Goal: Information Seeking & Learning: Find specific fact

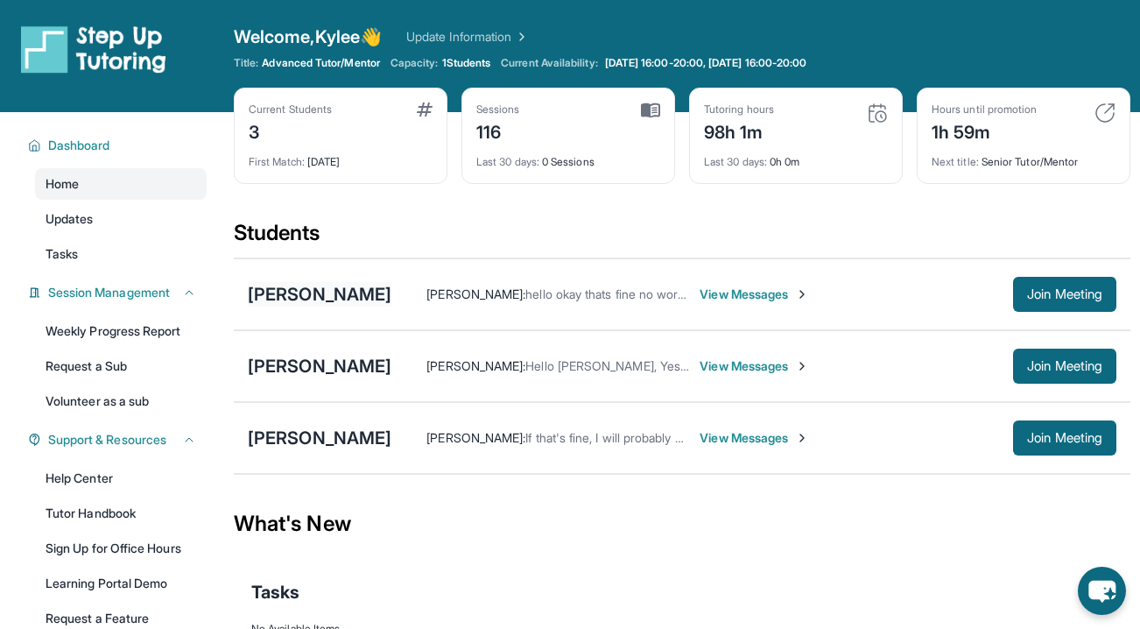
click at [320, 300] on div "[PERSON_NAME]" at bounding box center [320, 294] width 144 height 25
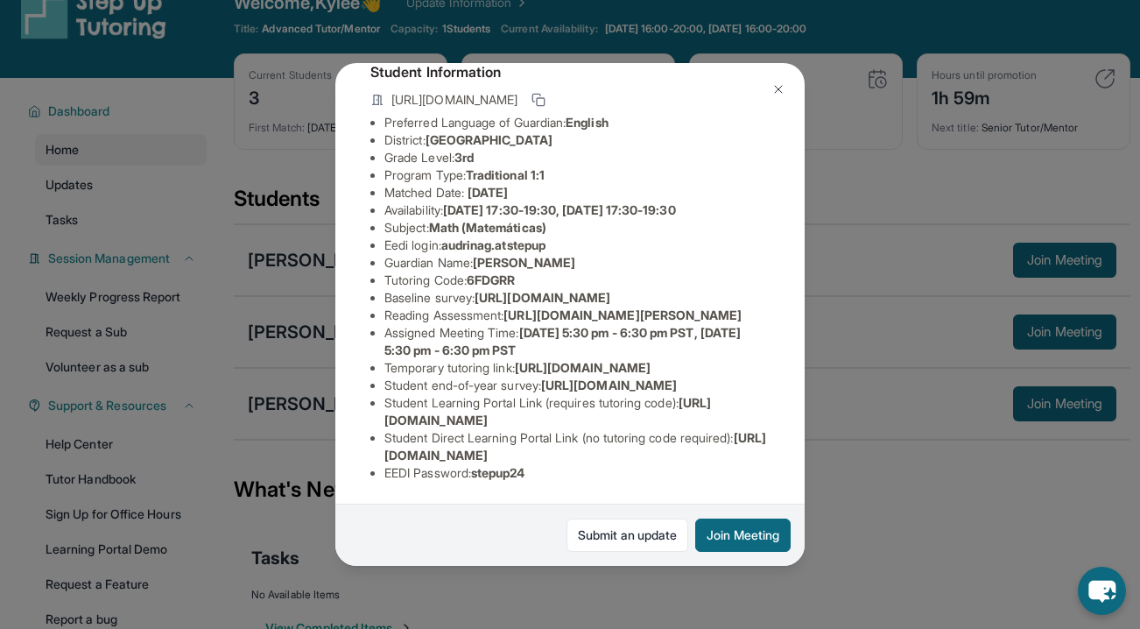
scroll to position [303, 1]
drag, startPoint x: 387, startPoint y: 406, endPoint x: 660, endPoint y: 424, distance: 273.7
click at [660, 424] on li "Student Learning Portal Link (requires tutoring code) : [URL][DOMAIN_NAME]" at bounding box center [576, 411] width 385 height 35
drag, startPoint x: 693, startPoint y: 425, endPoint x: 373, endPoint y: 405, distance: 320.2
click at [384, 405] on li "Student Learning Portal Link (requires tutoring code) : [URL][DOMAIN_NAME]" at bounding box center [576, 411] width 385 height 35
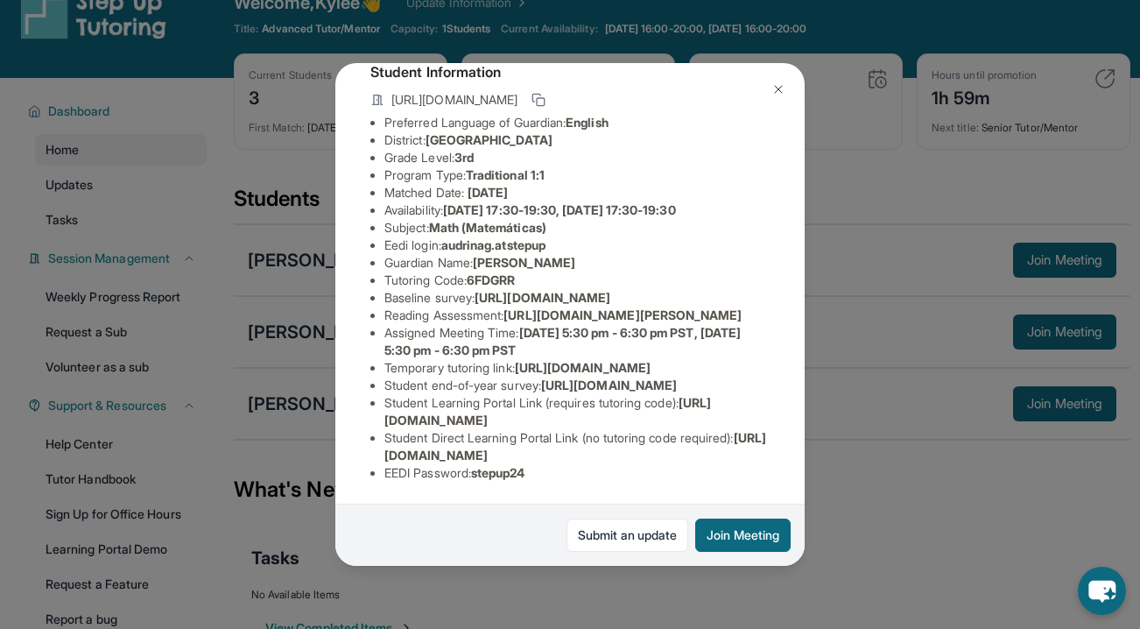
copy li "Student Learning Portal Link (requires tutoring code) : [URL][DOMAIN_NAME]"
drag, startPoint x: 528, startPoint y: 249, endPoint x: 475, endPoint y: 249, distance: 52.5
click at [475, 271] on li "Tutoring Code : 6FDGRR" at bounding box center [576, 280] width 385 height 18
copy span "6FDGRR"
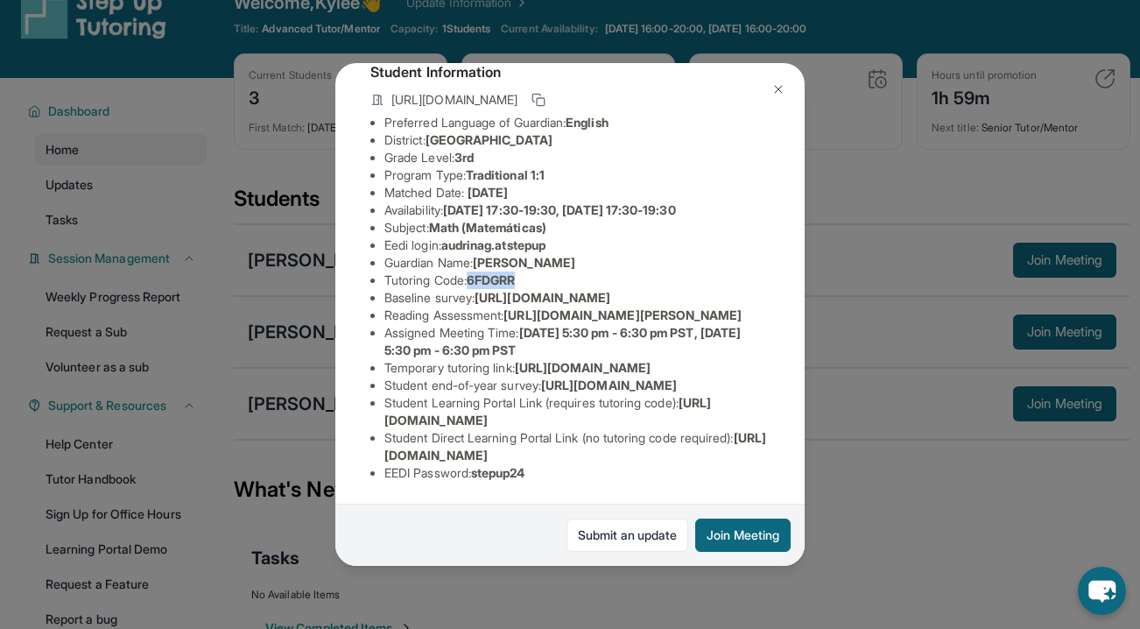
click at [490, 272] on span "6FDGRR" at bounding box center [491, 279] width 48 height 15
drag, startPoint x: 543, startPoint y: 242, endPoint x: 383, endPoint y: 253, distance: 160.6
click at [384, 271] on li "Tutoring Code : 6FDGRR" at bounding box center [576, 280] width 385 height 18
copy li "Tutoring Code : 6FDGRR"
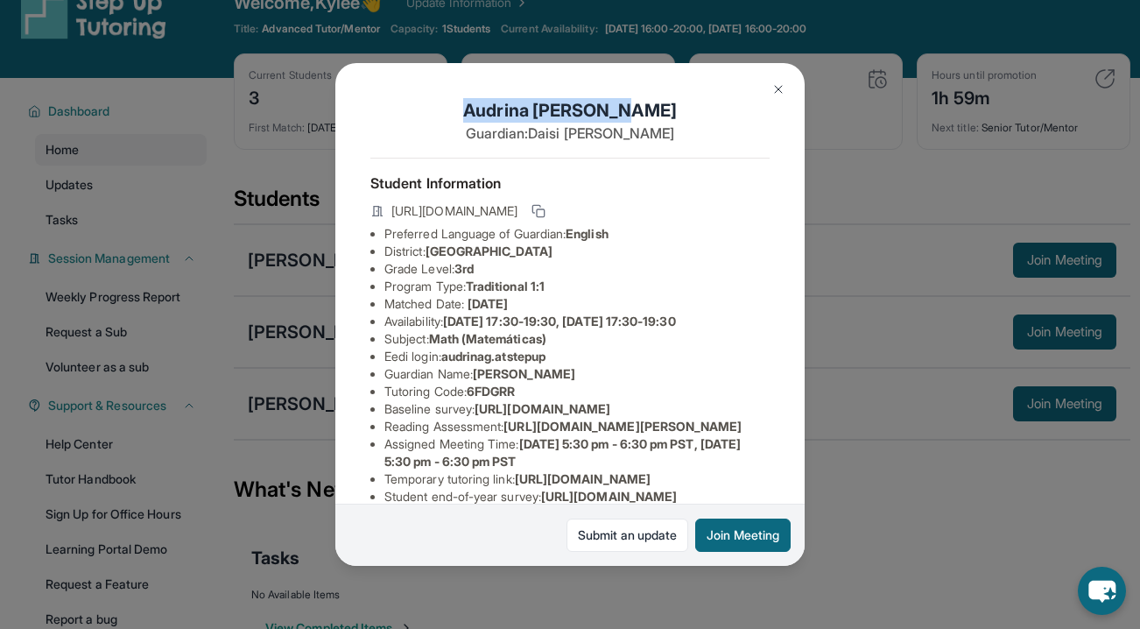
drag, startPoint x: 652, startPoint y: 114, endPoint x: 417, endPoint y: 114, distance: 235.5
click at [417, 114] on h1 "[PERSON_NAME]" at bounding box center [569, 110] width 399 height 25
copy h1 "[PERSON_NAME]"
click at [773, 80] on button at bounding box center [778, 89] width 35 height 35
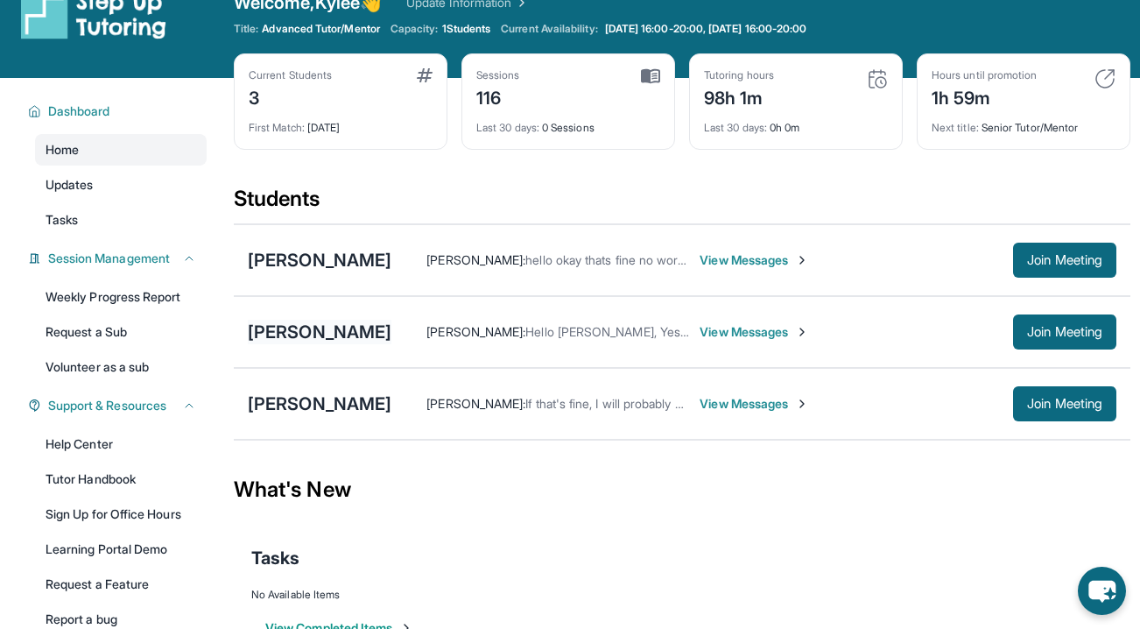
click at [391, 340] on div "[PERSON_NAME]" at bounding box center [320, 332] width 144 height 25
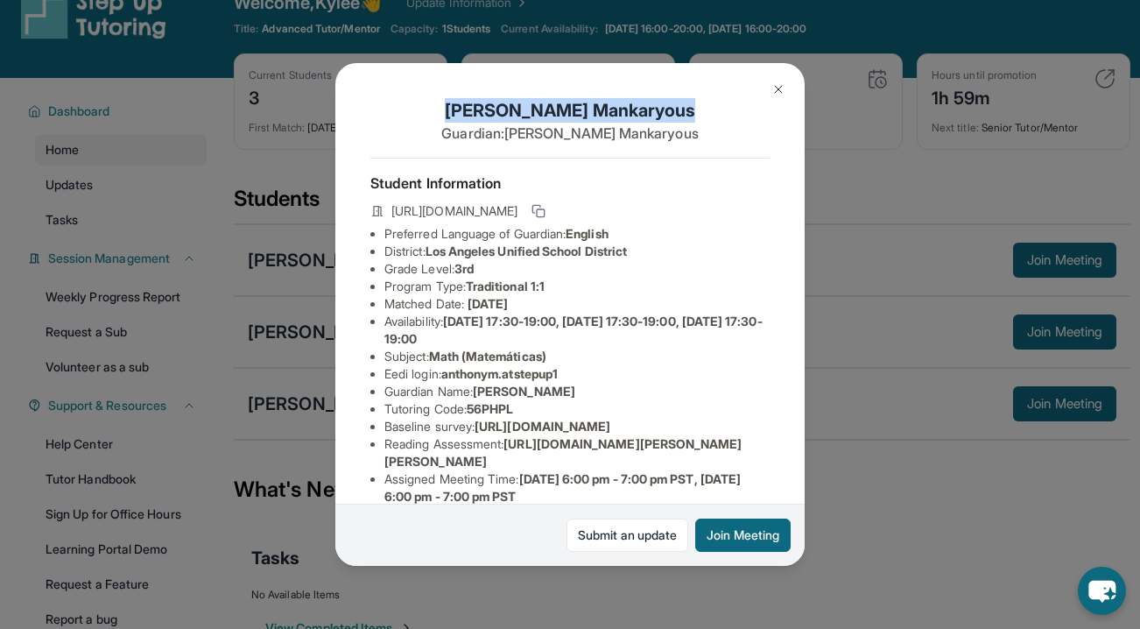
drag, startPoint x: 672, startPoint y: 105, endPoint x: 425, endPoint y: 109, distance: 246.9
click at [425, 109] on h1 "[PERSON_NAME]" at bounding box center [569, 110] width 399 height 25
copy h1 "[PERSON_NAME]"
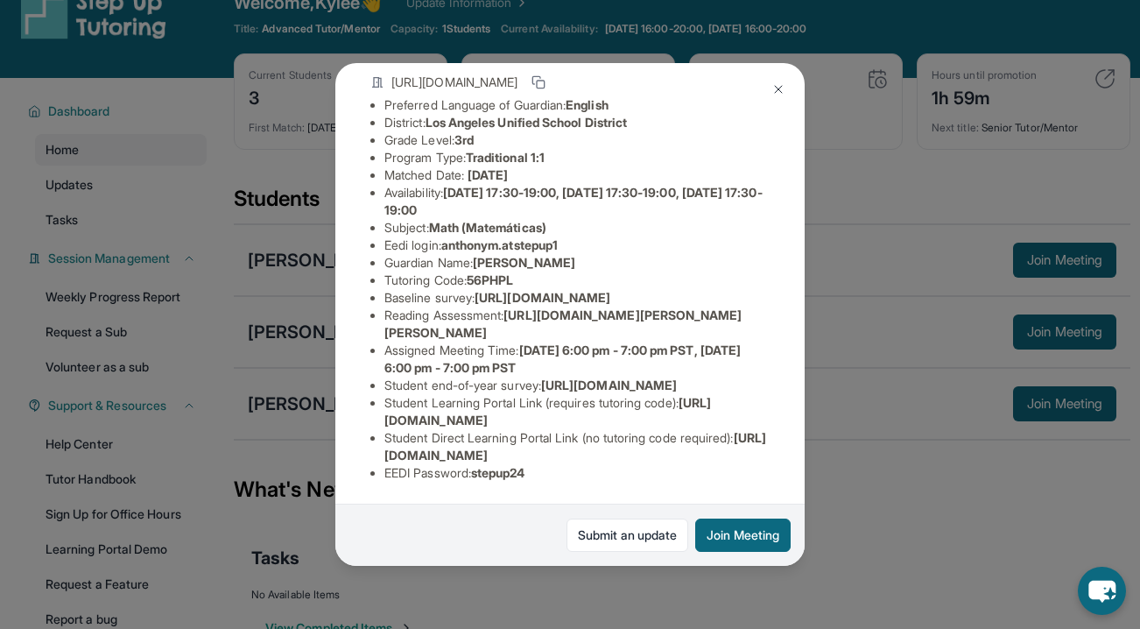
scroll to position [210, 0]
drag, startPoint x: 534, startPoint y: 199, endPoint x: 364, endPoint y: 203, distance: 169.9
click at [364, 203] on div "[PERSON_NAME] Guardian: [PERSON_NAME] Student Information [URL][DOMAIN_NAME] Pr…" at bounding box center [569, 314] width 469 height 503
copy li "Tutoring Code : 56PHPL"
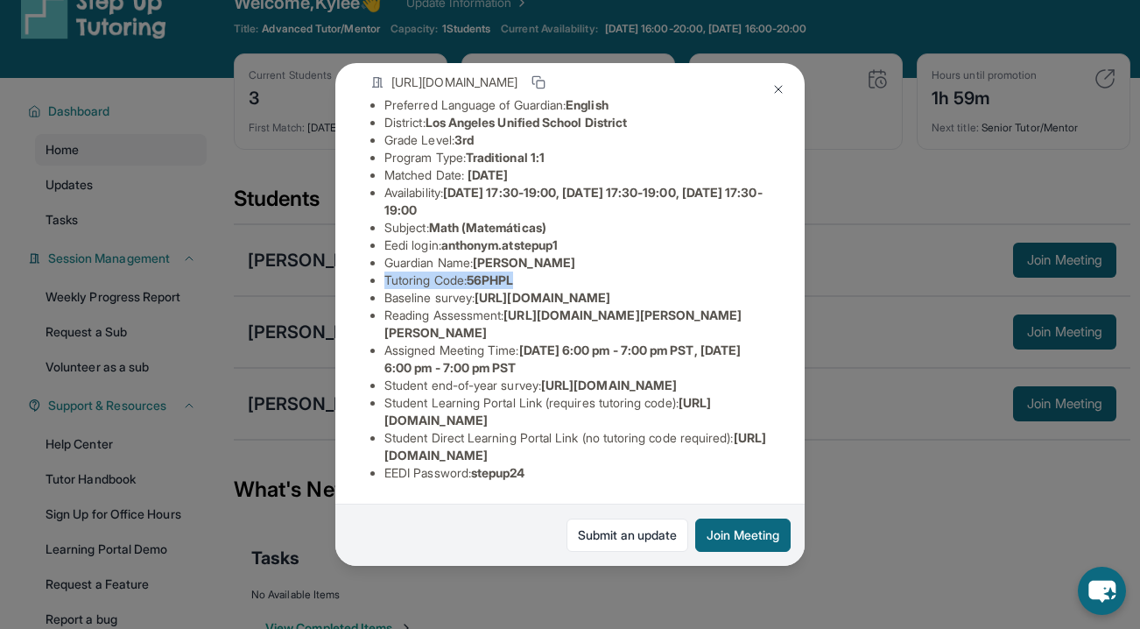
drag, startPoint x: 383, startPoint y: 404, endPoint x: 693, endPoint y: 418, distance: 309.3
click at [693, 418] on li "Student Learning Portal Link (requires tutoring code) : [URL][DOMAIN_NAME]" at bounding box center [576, 411] width 385 height 35
copy li "Student Learning Portal Link (requires tutoring code) : [URL][DOMAIN_NAME]"
click at [342, 378] on div "[PERSON_NAME] Guardian: [PERSON_NAME] Student Information [URL][DOMAIN_NAME] Pr…" at bounding box center [569, 314] width 469 height 503
click at [294, 407] on div "[PERSON_NAME] Guardian: [PERSON_NAME] Student Information [URL][DOMAIN_NAME] Pr…" at bounding box center [570, 314] width 1140 height 629
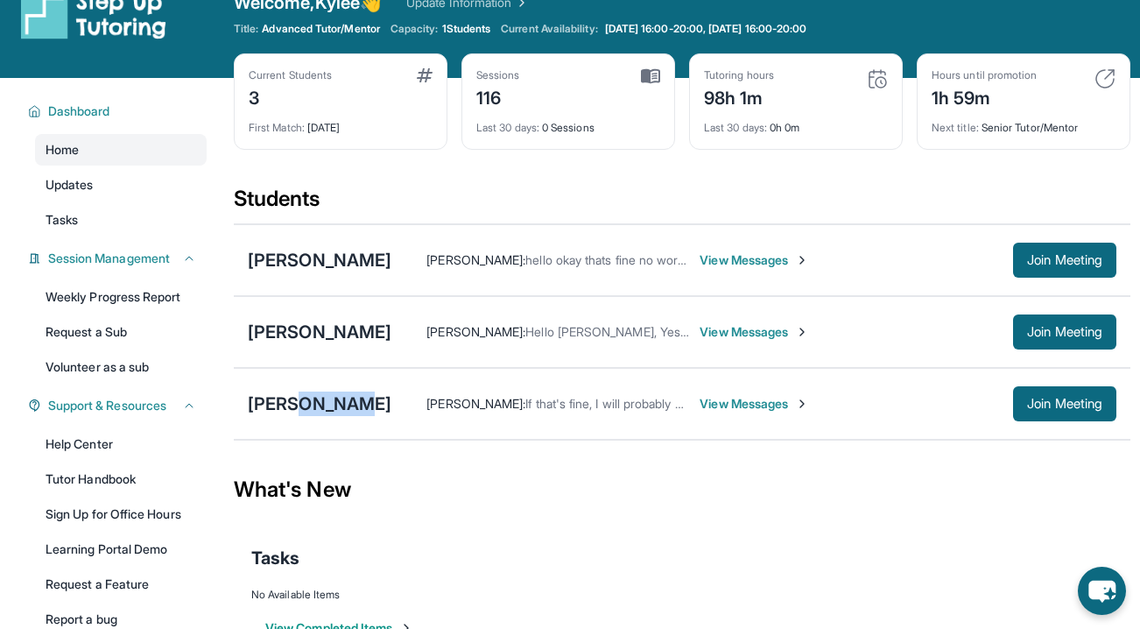
click at [294, 407] on div "[PERSON_NAME]" at bounding box center [320, 403] width 144 height 25
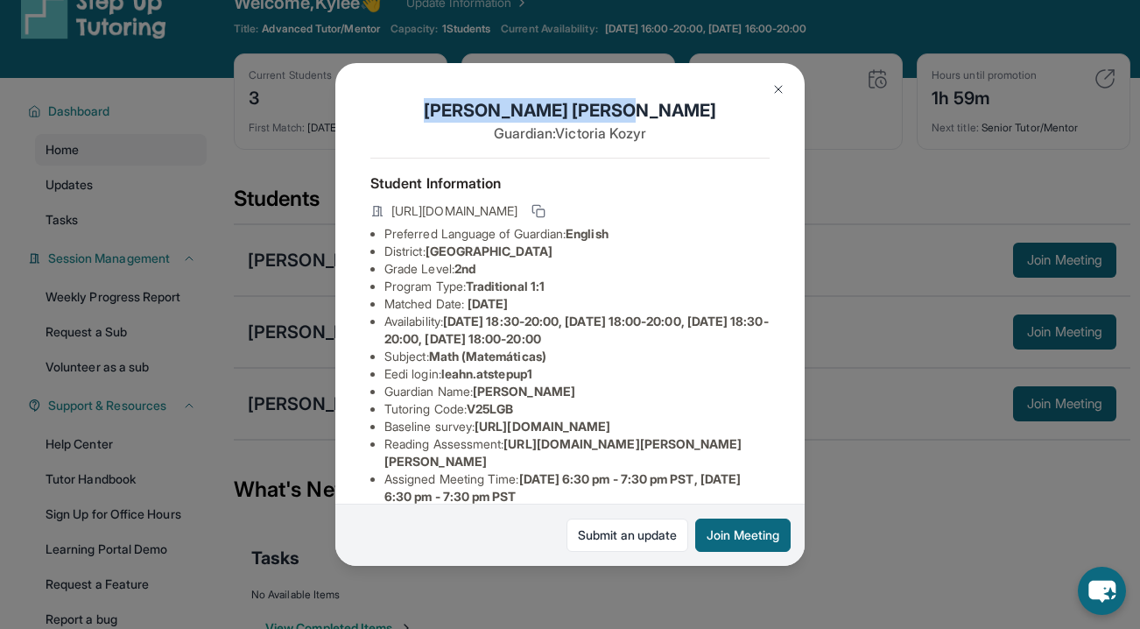
drag, startPoint x: 636, startPoint y: 115, endPoint x: 401, endPoint y: 115, distance: 234.6
click at [401, 115] on h1 "[PERSON_NAME]" at bounding box center [569, 110] width 399 height 25
copy h1 "[PERSON_NAME]"
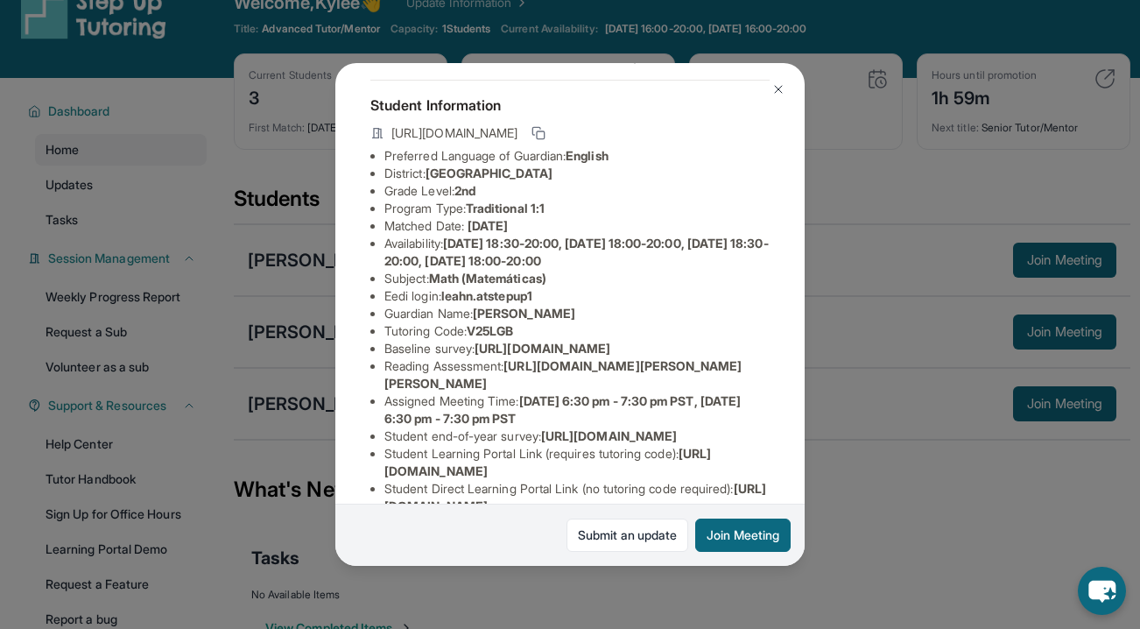
drag, startPoint x: 539, startPoint y: 335, endPoint x: 360, endPoint y: 341, distance: 179.6
click at [360, 341] on div "[PERSON_NAME] Guardian: [PERSON_NAME] Student Information [URL][DOMAIN_NAME] Pr…" at bounding box center [569, 314] width 469 height 503
drag, startPoint x: 387, startPoint y: 331, endPoint x: 531, endPoint y: 331, distance: 143.6
click at [531, 331] on li "Tutoring Code : V25LGB" at bounding box center [576, 331] width 385 height 18
copy li "Tutoring Code : V25LGB"
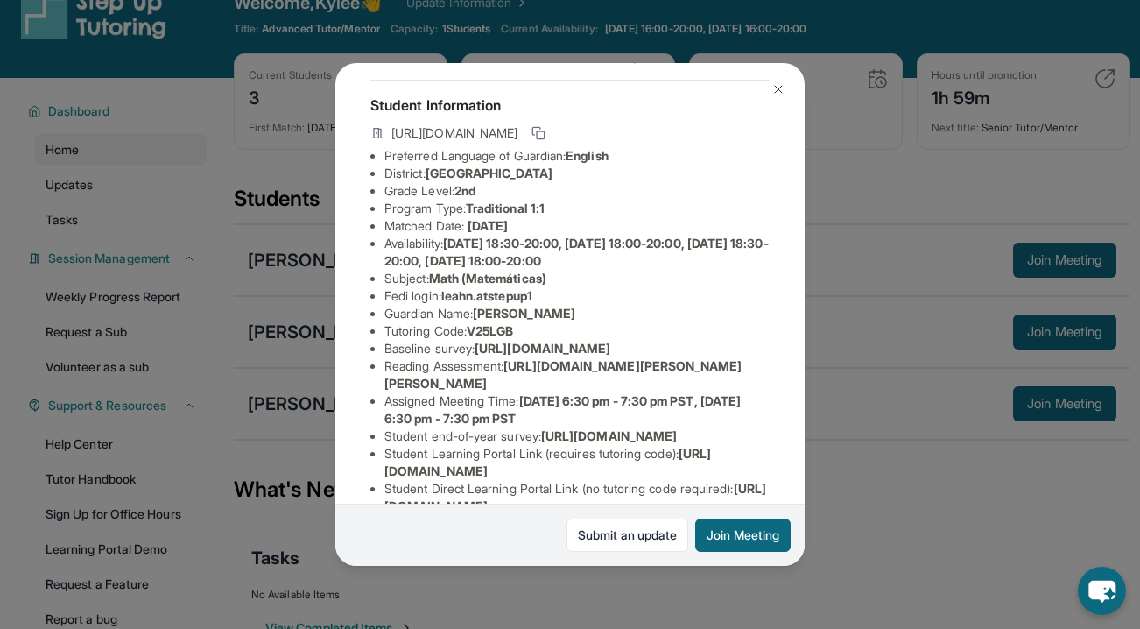
click at [891, 480] on div "[PERSON_NAME] Guardian: [PERSON_NAME] Student Information [URL][DOMAIN_NAME] Pr…" at bounding box center [570, 314] width 1140 height 629
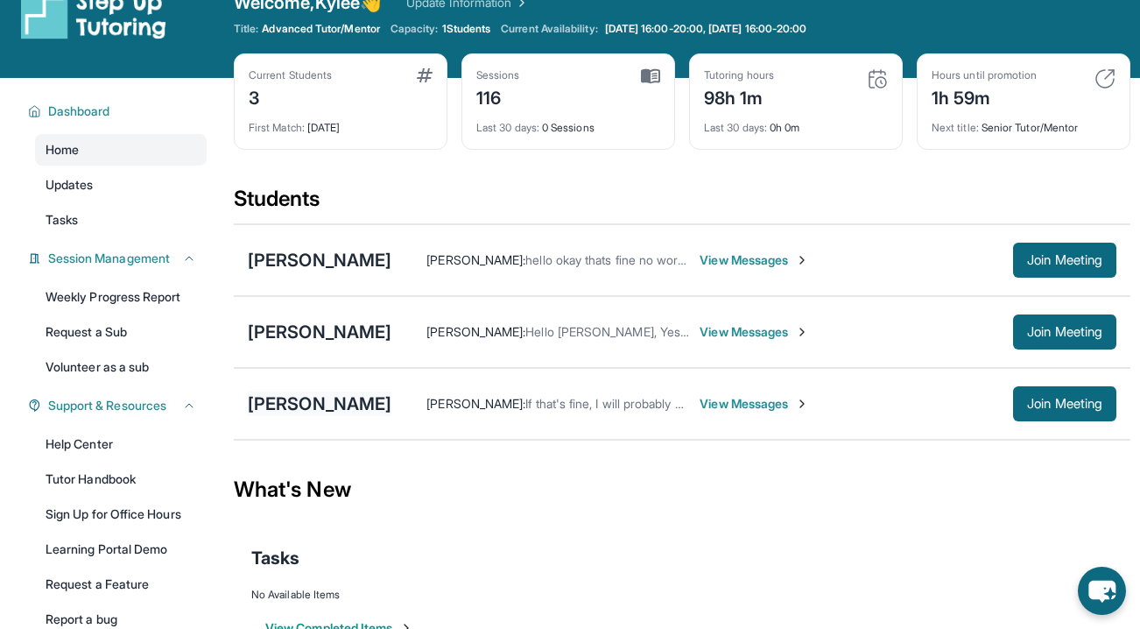
click at [320, 406] on div "[PERSON_NAME]" at bounding box center [320, 403] width 144 height 25
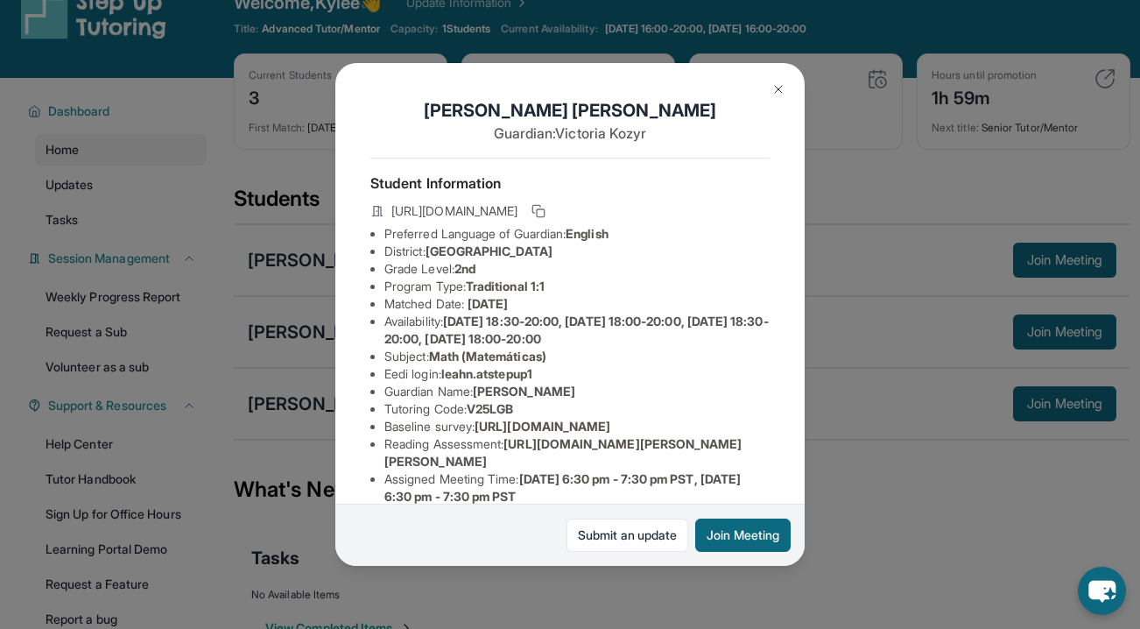
scroll to position [250, 0]
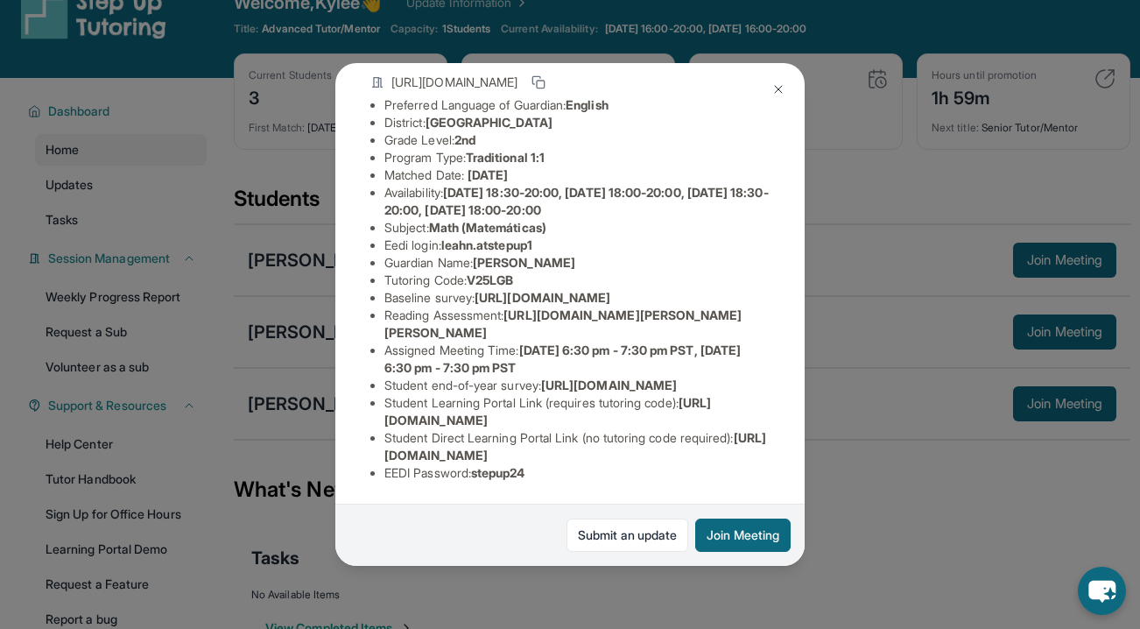
drag, startPoint x: 384, startPoint y: 402, endPoint x: 699, endPoint y: 426, distance: 315.3
click at [699, 426] on li "Student Learning Portal Link (requires tutoring code) : [URL][DOMAIN_NAME]" at bounding box center [576, 411] width 385 height 35
copy li "Student Learning Portal Link (requires tutoring code) : [URL][DOMAIN_NAME]"
click at [907, 551] on div "[PERSON_NAME] Guardian: [PERSON_NAME] Student Information [URL][DOMAIN_NAME] Pr…" at bounding box center [570, 314] width 1140 height 629
